Goal: Task Accomplishment & Management: Manage account settings

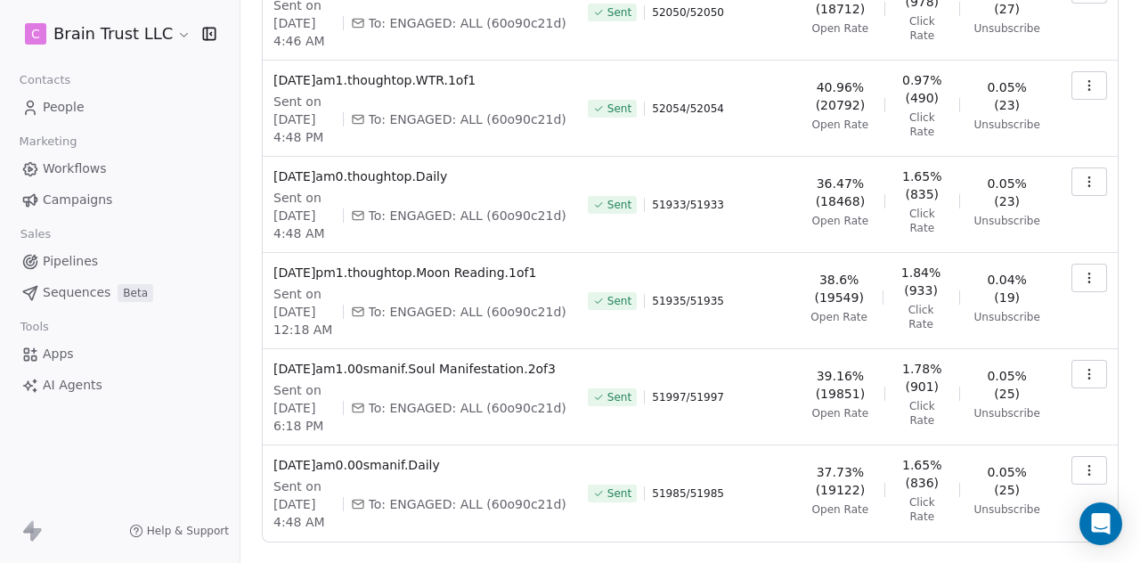
scroll to position [528, 0]
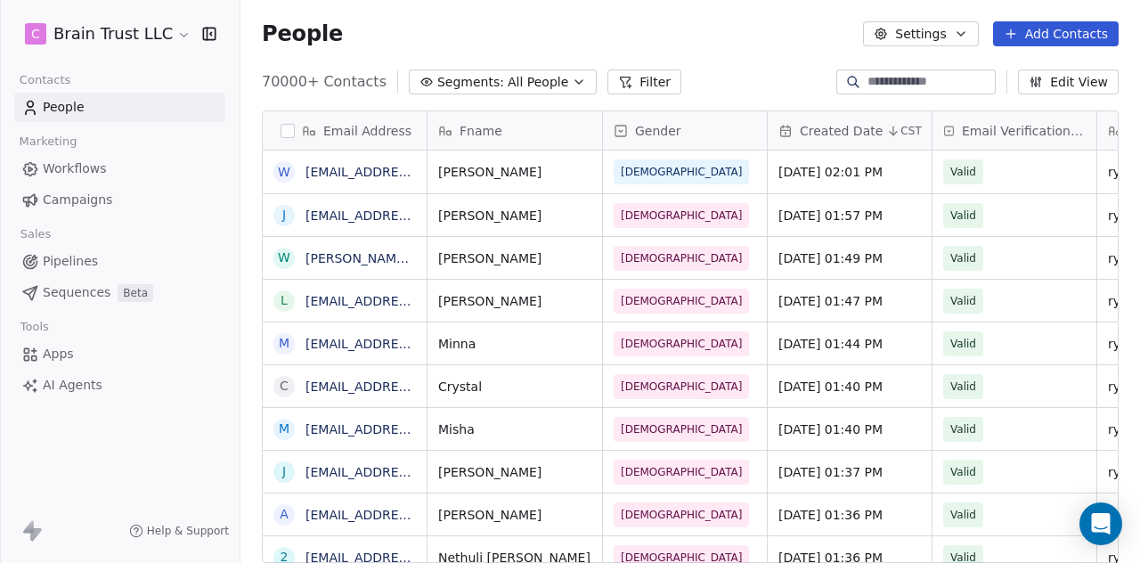
scroll to position [481, 885]
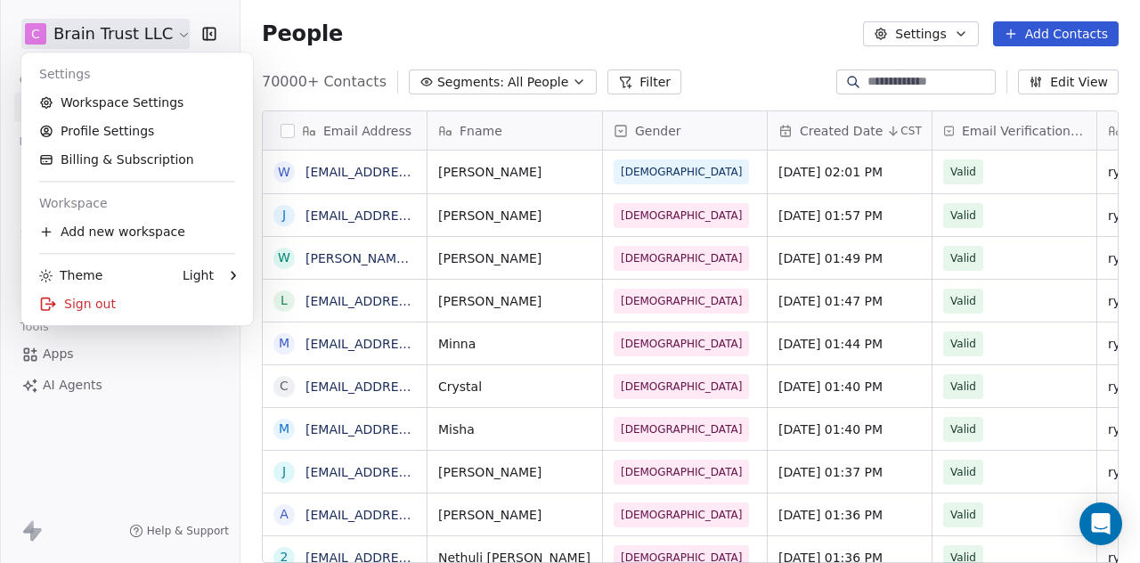
click at [171, 37] on html "C Brain Trust LLC Contacts People Marketing Workflows Campaigns Sales Pipelines…" at bounding box center [570, 281] width 1140 height 563
click at [110, 298] on div "Sign out" at bounding box center [136, 303] width 217 height 28
